Goal: Task Accomplishment & Management: Complete application form

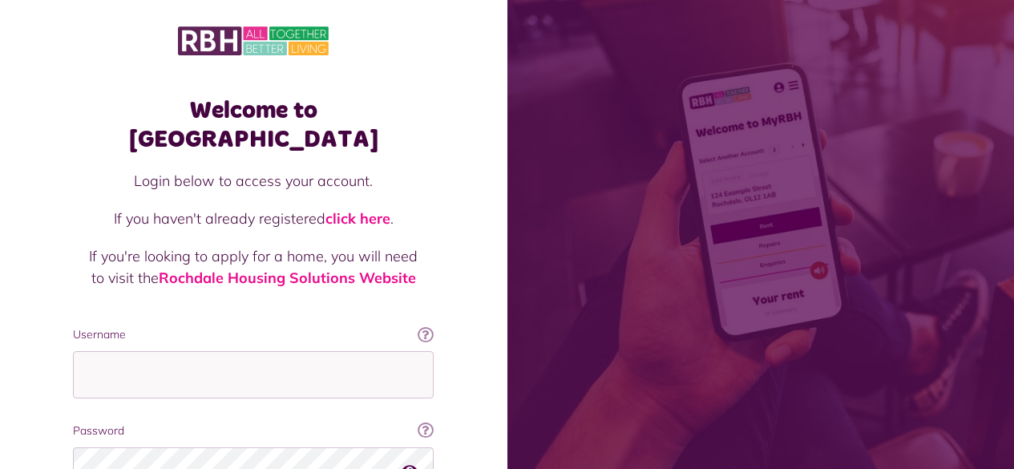
scroll to position [146, 0]
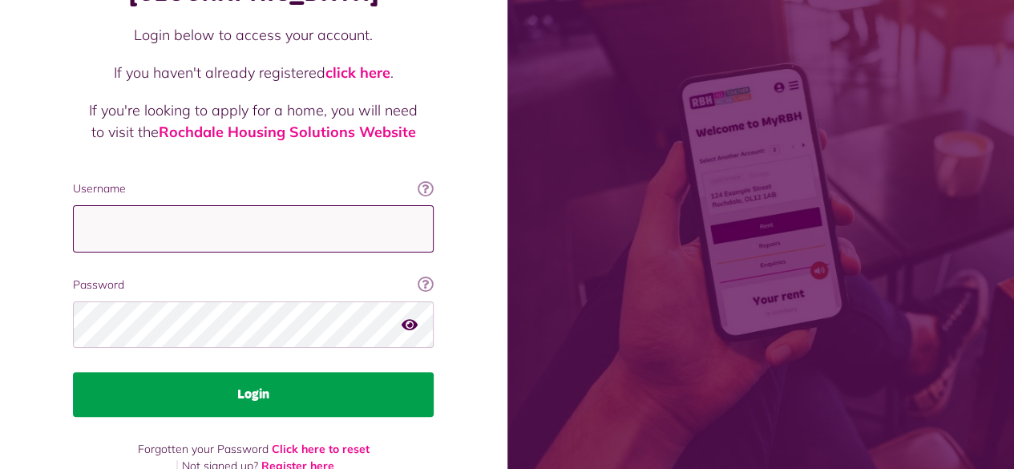
type input "**********"
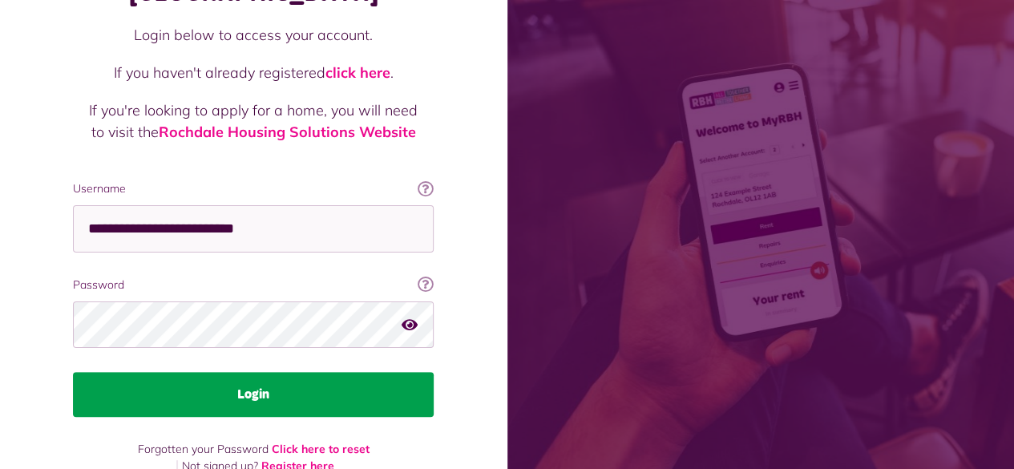
click at [274, 372] on button "Login" at bounding box center [253, 394] width 361 height 45
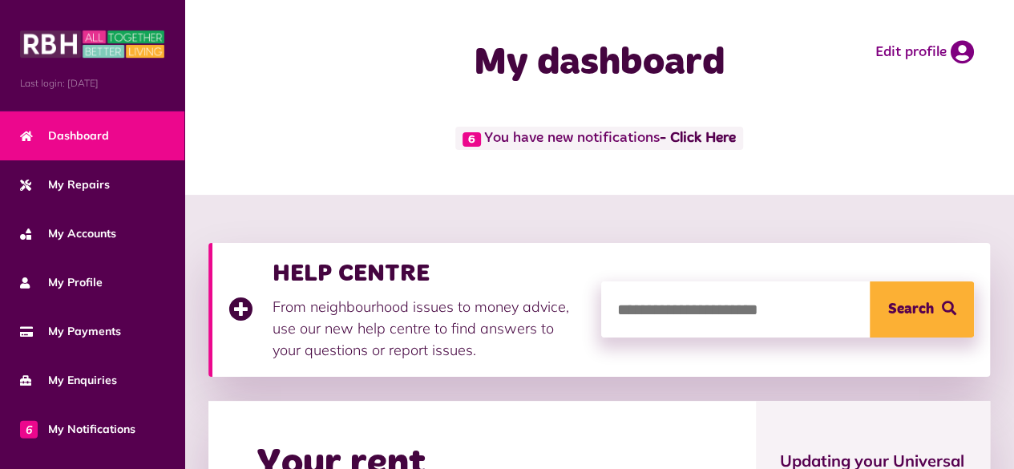
scroll to position [132, 0]
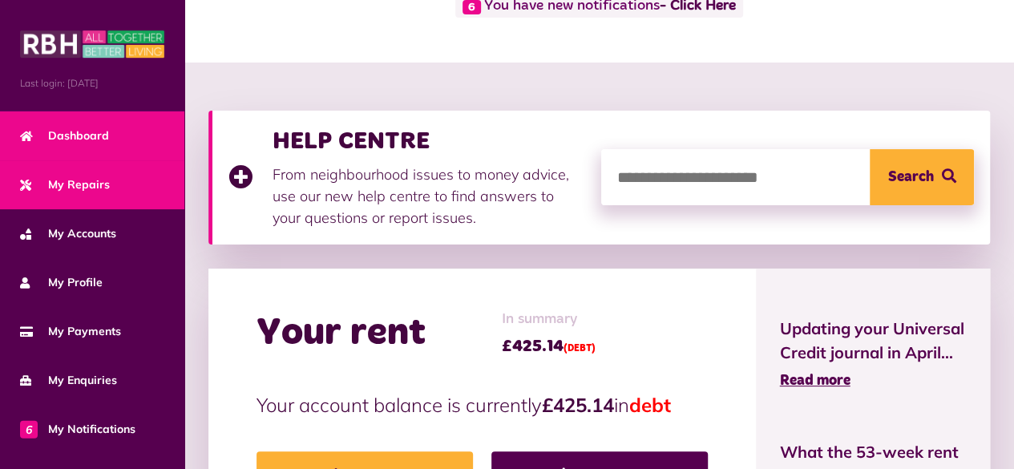
click at [80, 180] on span "My Repairs" at bounding box center [65, 184] width 90 height 17
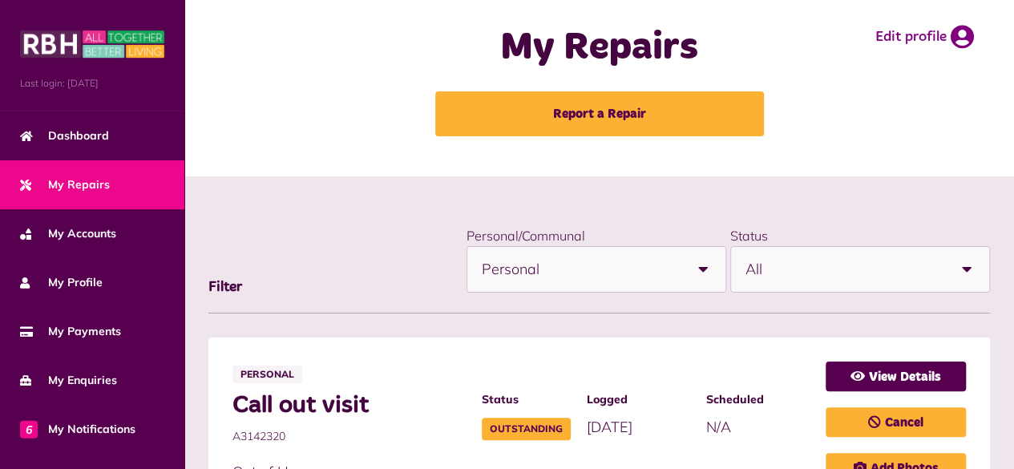
scroll to position [14, 0]
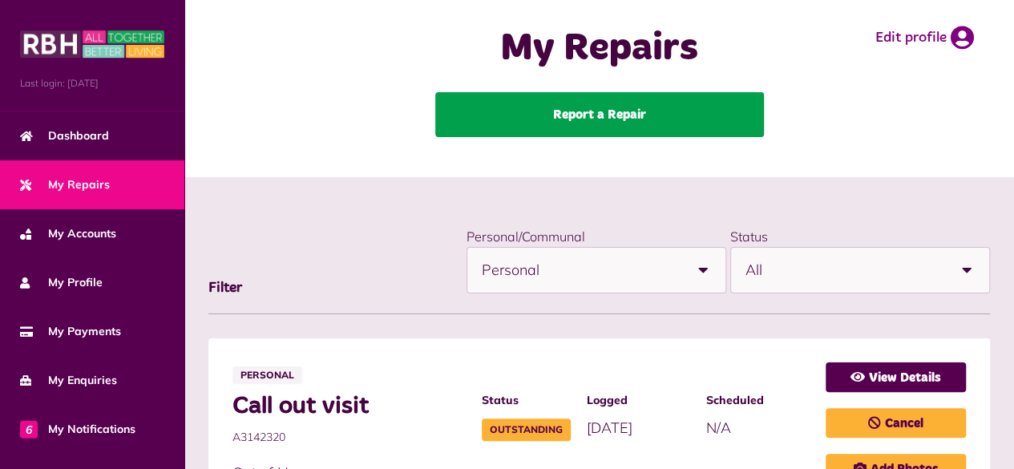
click at [600, 113] on link "Report a Repair" at bounding box center [599, 114] width 329 height 45
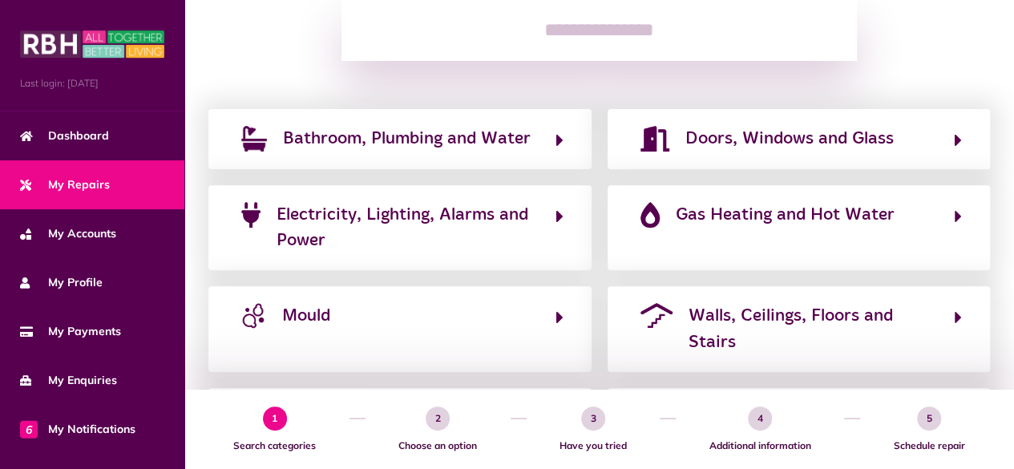
scroll to position [234, 0]
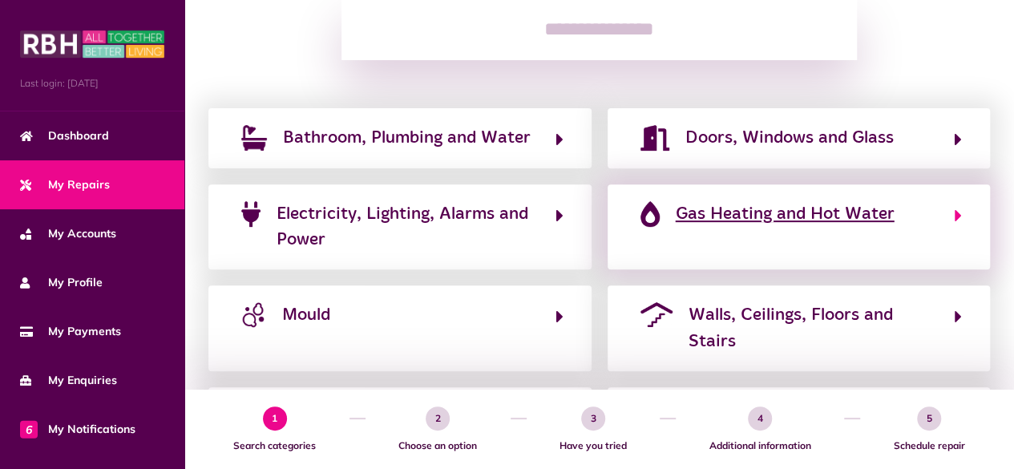
click at [735, 219] on span "Gas Heating and Hot Water" at bounding box center [785, 214] width 219 height 26
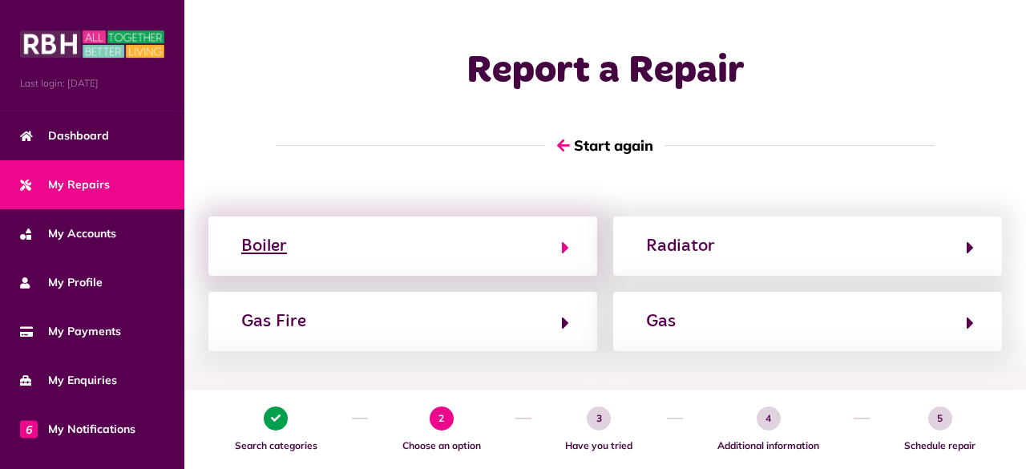
click at [532, 249] on button "Boiler" at bounding box center [403, 246] width 333 height 27
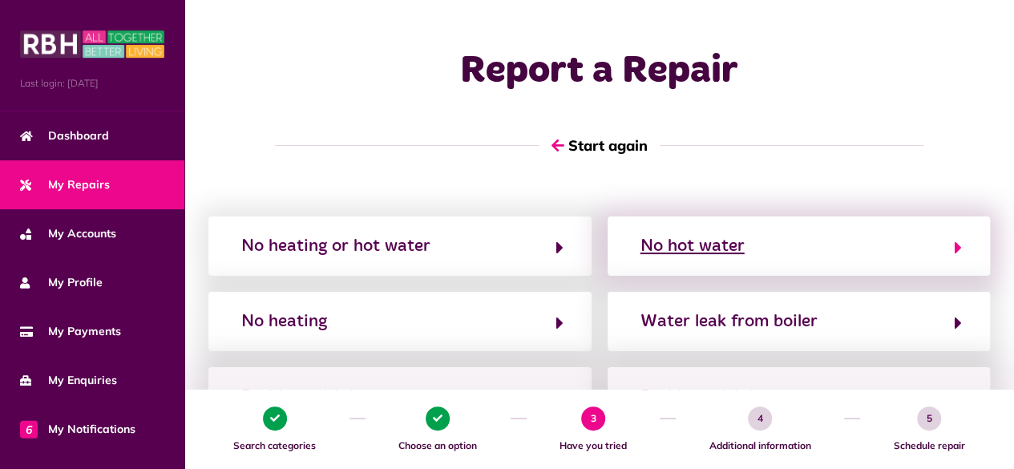
click at [685, 236] on div "No hot water" at bounding box center [693, 246] width 104 height 26
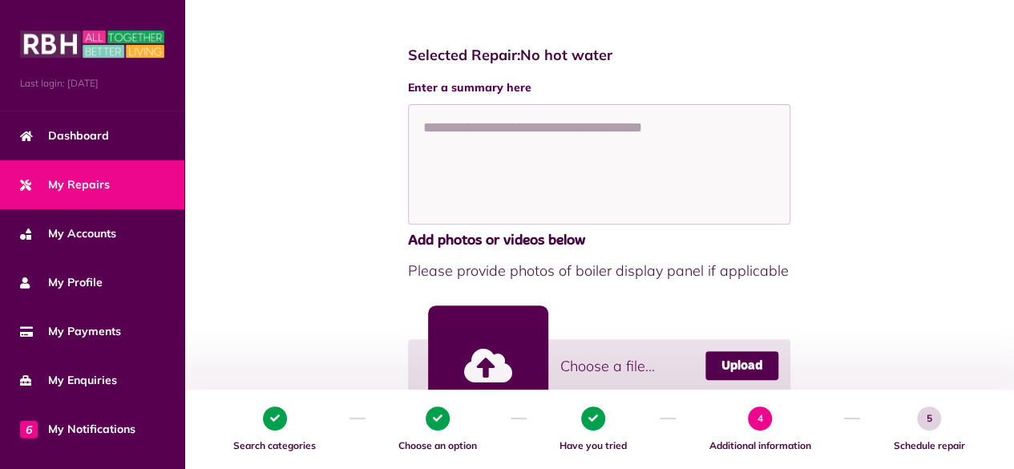
scroll to position [252, 0]
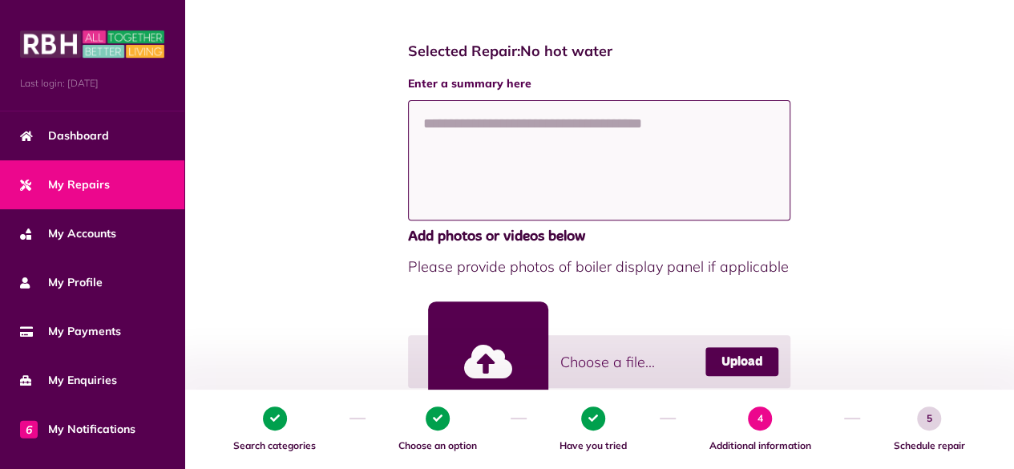
click at [531, 160] on textarea at bounding box center [599, 160] width 383 height 120
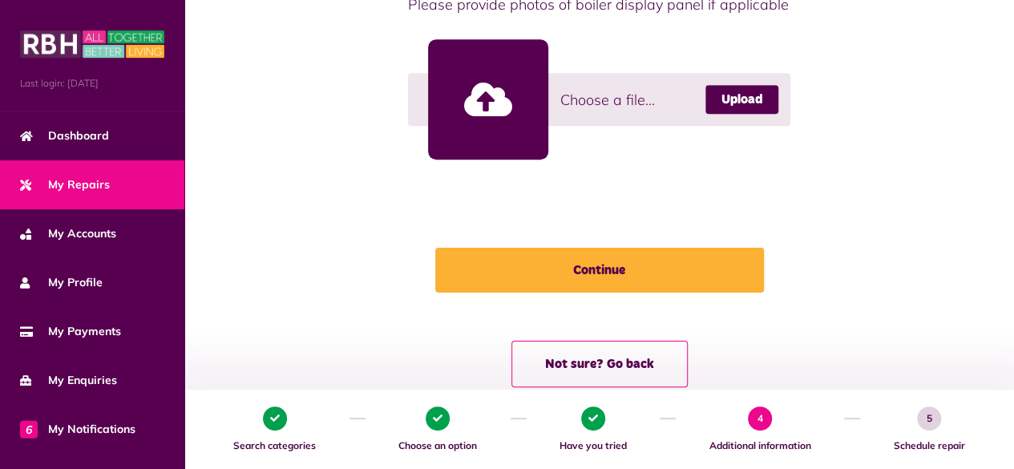
scroll to position [515, 0]
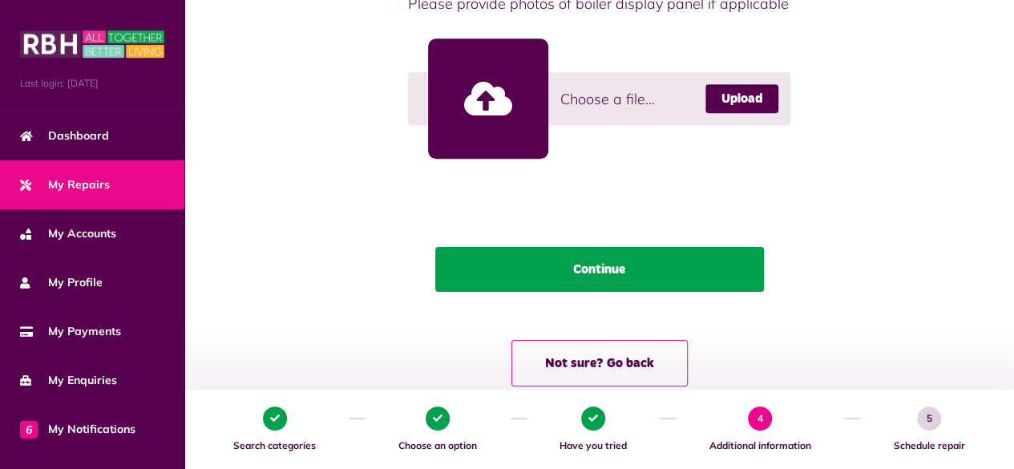
type textarea "**********"
click at [520, 289] on button "Continue" at bounding box center [599, 269] width 329 height 45
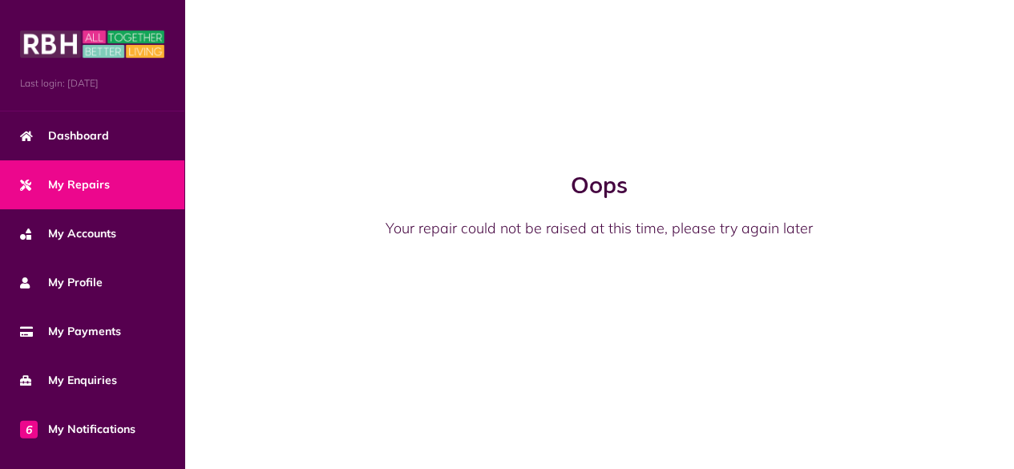
scroll to position [0, 0]
